Goal: Information Seeking & Learning: Learn about a topic

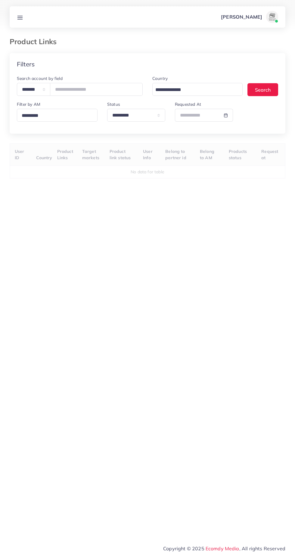
select select "*********"
select select
select select "*********"
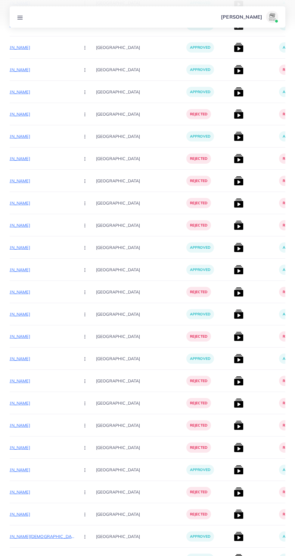
scroll to position [8660, 0]
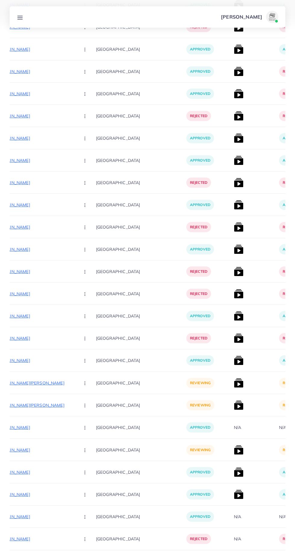
click at [281, 556] on icon "Go to next page" at bounding box center [279, 565] width 5 height 5
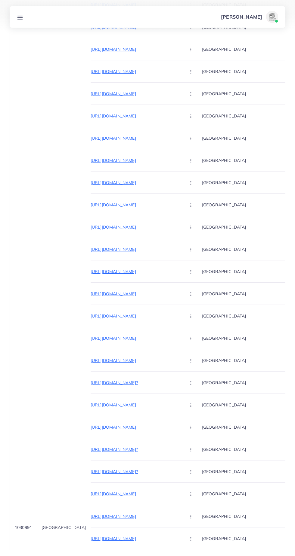
scroll to position [0, 0]
click at [129, 515] on p "[URL][DOMAIN_NAME]" at bounding box center [135, 516] width 90 height 7
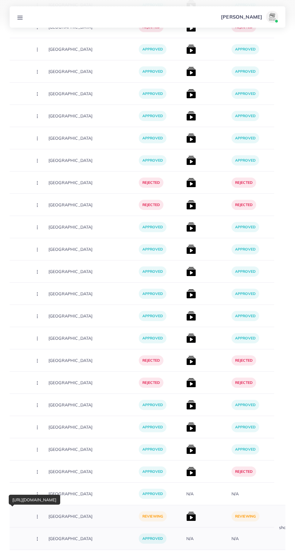
scroll to position [0, 154]
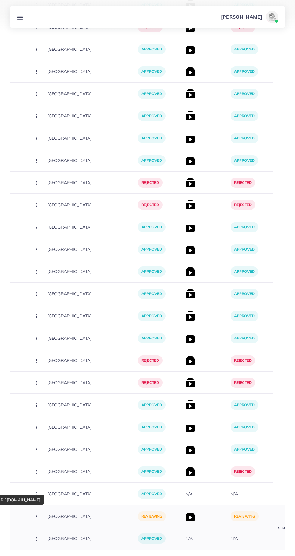
click at [185, 516] on img at bounding box center [190, 517] width 10 height 10
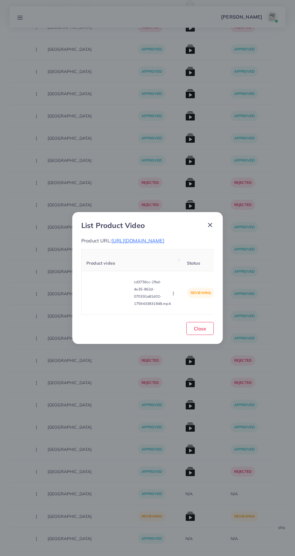
click at [165, 513] on div "List Product Video Product URL: [URL][DOMAIN_NAME] Product video Status Reason …" at bounding box center [147, 278] width 295 height 556
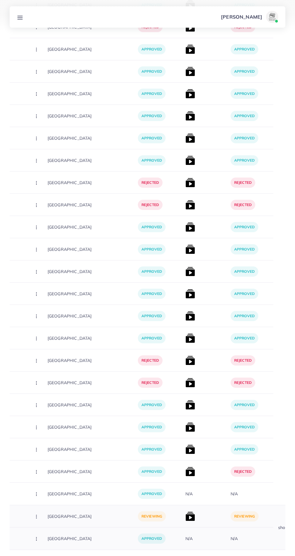
click at [185, 515] on img at bounding box center [190, 517] width 10 height 10
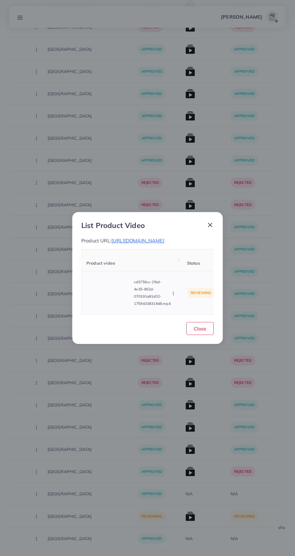
click at [101, 304] on video at bounding box center [108, 293] width 45 height 27
click at [105, 298] on icon at bounding box center [109, 293] width 10 height 10
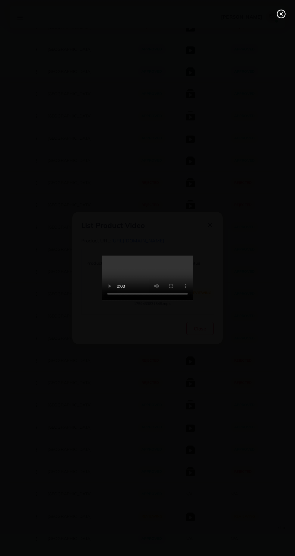
click at [280, 14] on line at bounding box center [281, 14] width 2 height 2
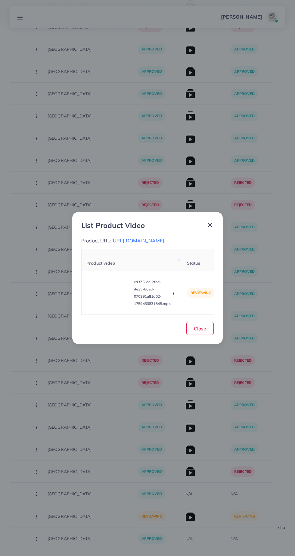
click at [218, 221] on div "List Product Video Product URL: [URL][DOMAIN_NAME] Product video Status Reason …" at bounding box center [147, 278] width 150 height 132
click at [201, 344] on div "List Product Video Product URL: [URL][DOMAIN_NAME] Product video Status Reason …" at bounding box center [147, 278] width 150 height 132
click at [200, 335] on button "Close" at bounding box center [199, 328] width 27 height 13
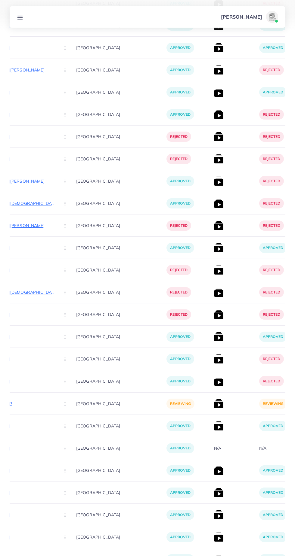
scroll to position [0, 127]
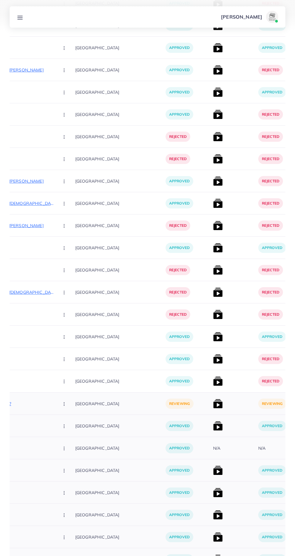
click at [213, 404] on img at bounding box center [218, 404] width 10 height 10
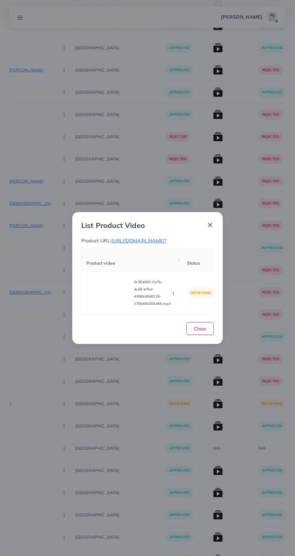
click at [194, 406] on div "List Product Video Product URL: [URL][DOMAIN_NAME]? Product video Status Reason…" at bounding box center [147, 278] width 295 height 556
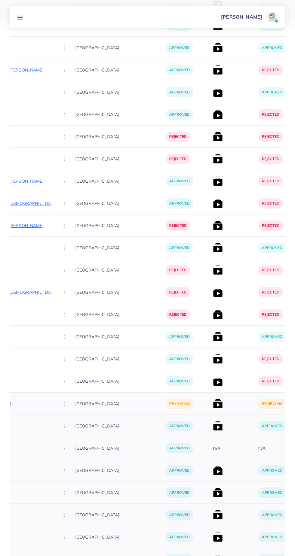
click at [213, 405] on img at bounding box center [218, 404] width 10 height 10
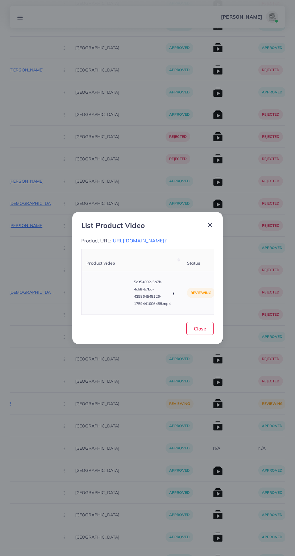
click at [99, 307] on video at bounding box center [108, 293] width 45 height 27
click at [98, 307] on div at bounding box center [108, 293] width 45 height 27
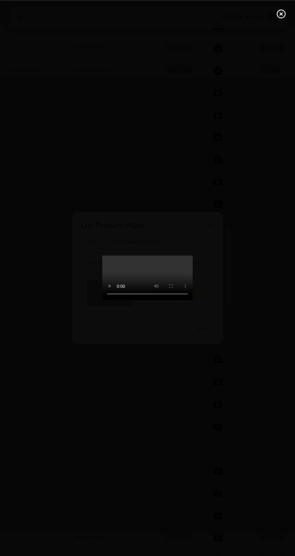
click at [287, 25] on div at bounding box center [147, 278] width 295 height 556
click at [283, 16] on icon at bounding box center [281, 14] width 10 height 10
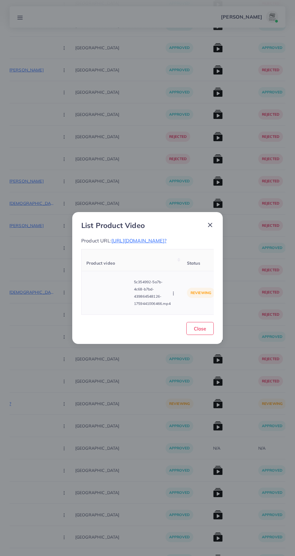
click at [206, 315] on td "reviewing" at bounding box center [201, 293] width 38 height 44
click at [201, 332] on span "Close" at bounding box center [200, 329] width 12 height 6
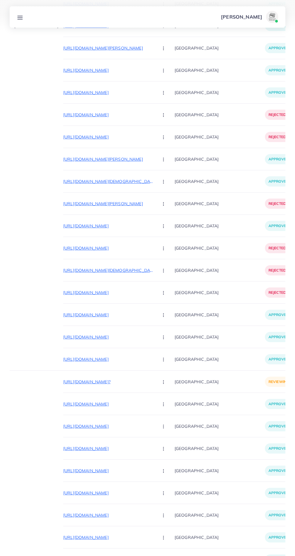
scroll to position [0, 23]
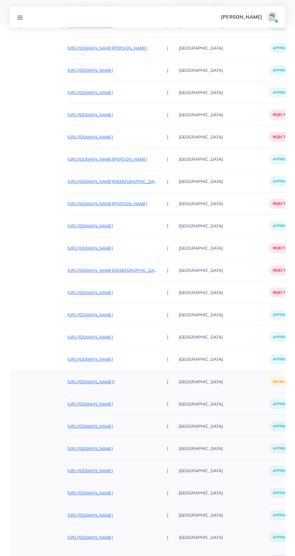
click at [114, 381] on p "[URL][DOMAIN_NAME]?" at bounding box center [112, 381] width 90 height 7
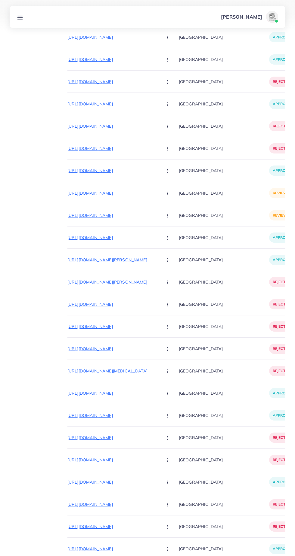
scroll to position [0, 0]
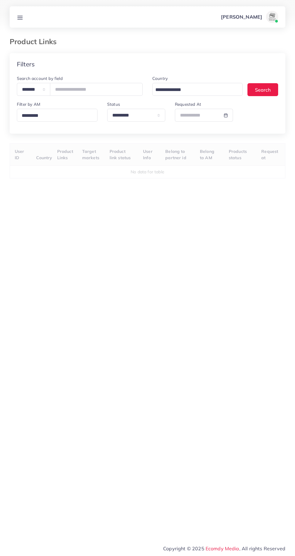
select select "*********"
select select
select select "*********"
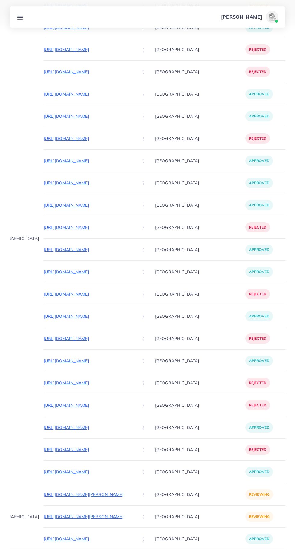
scroll to position [0, 47]
click at [112, 516] on p "[URL][DOMAIN_NAME][PERSON_NAME]" at bounding box center [89, 516] width 90 height 7
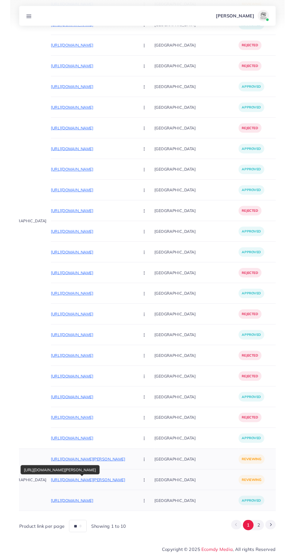
scroll to position [9673, 0]
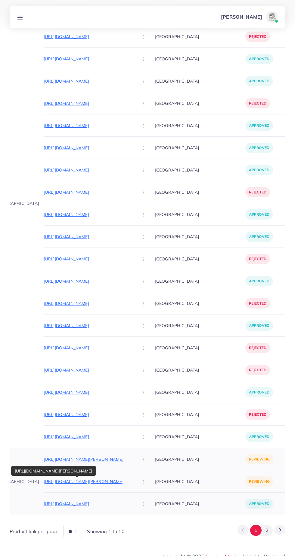
click at [109, 457] on p "[URL][DOMAIN_NAME][PERSON_NAME]" at bounding box center [89, 459] width 90 height 7
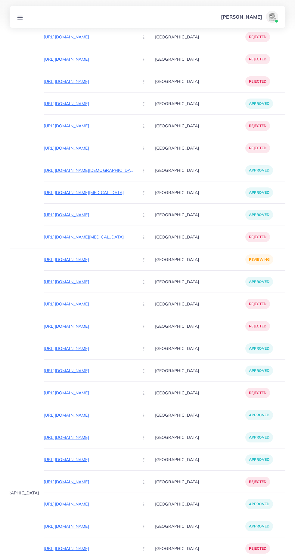
scroll to position [9385, 0]
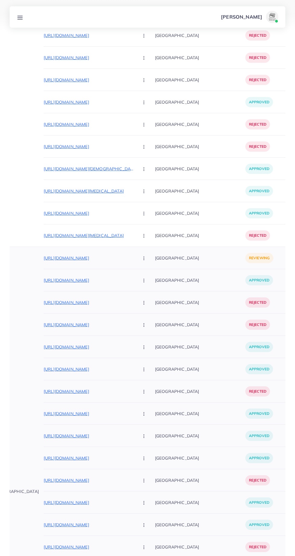
click at [99, 261] on p "[URL][DOMAIN_NAME]" at bounding box center [89, 258] width 90 height 7
